Goal: Check status

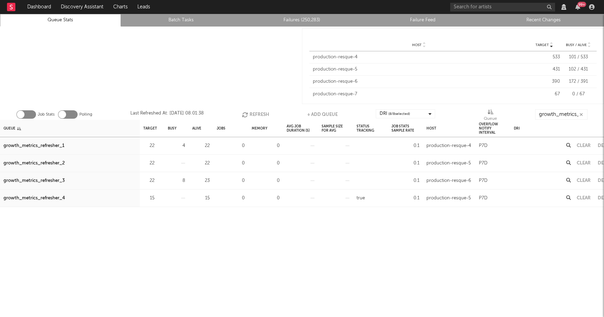
click at [250, 114] on button "Refresh" at bounding box center [255, 114] width 27 height 10
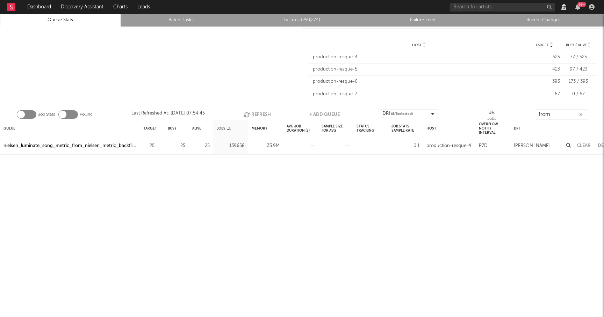
click at [250, 118] on button "Refresh" at bounding box center [257, 114] width 27 height 10
